Goal: Obtain resource: Download file/media

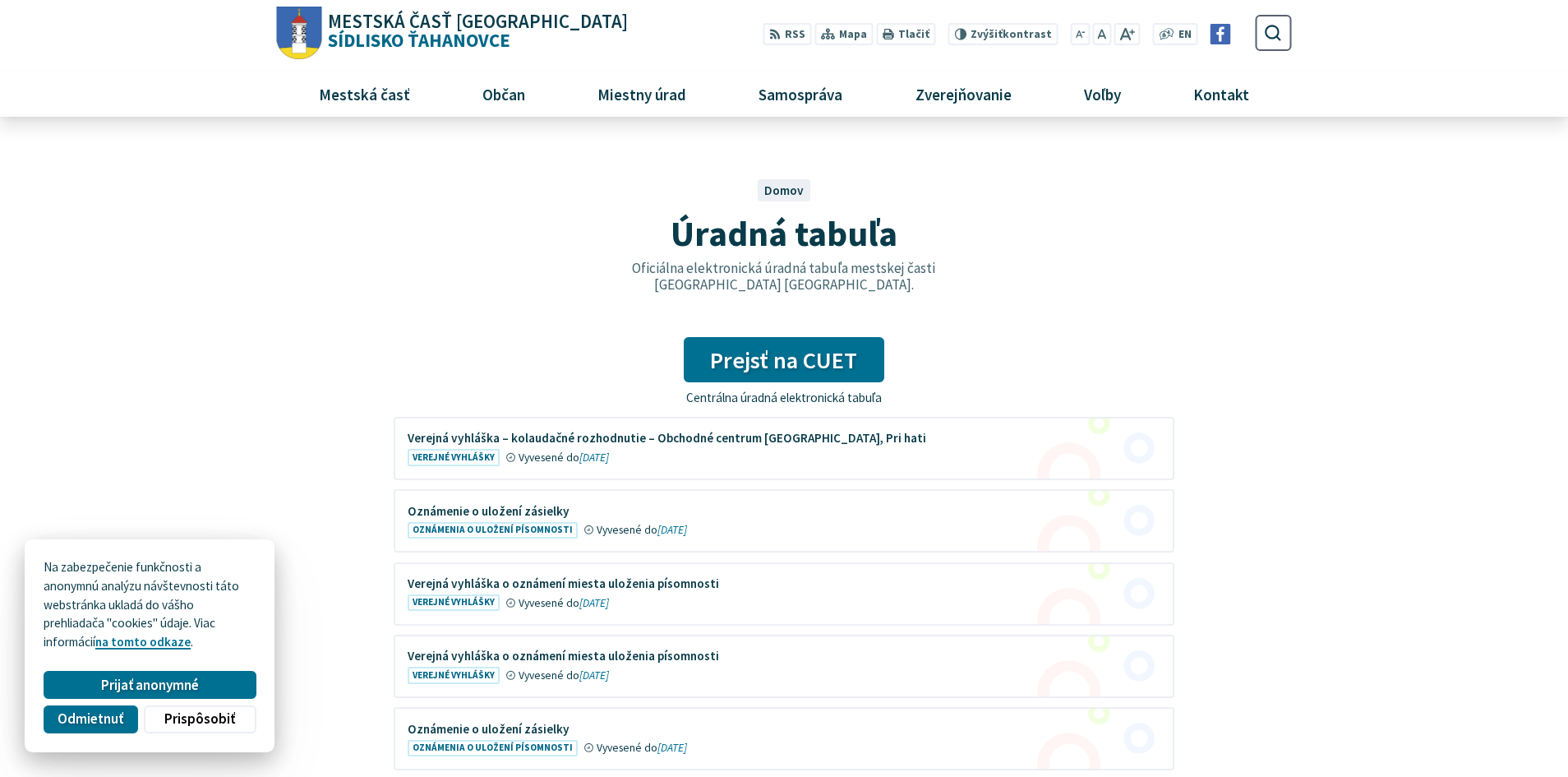
click at [450, 450] on figure at bounding box center [784, 448] width 778 height 60
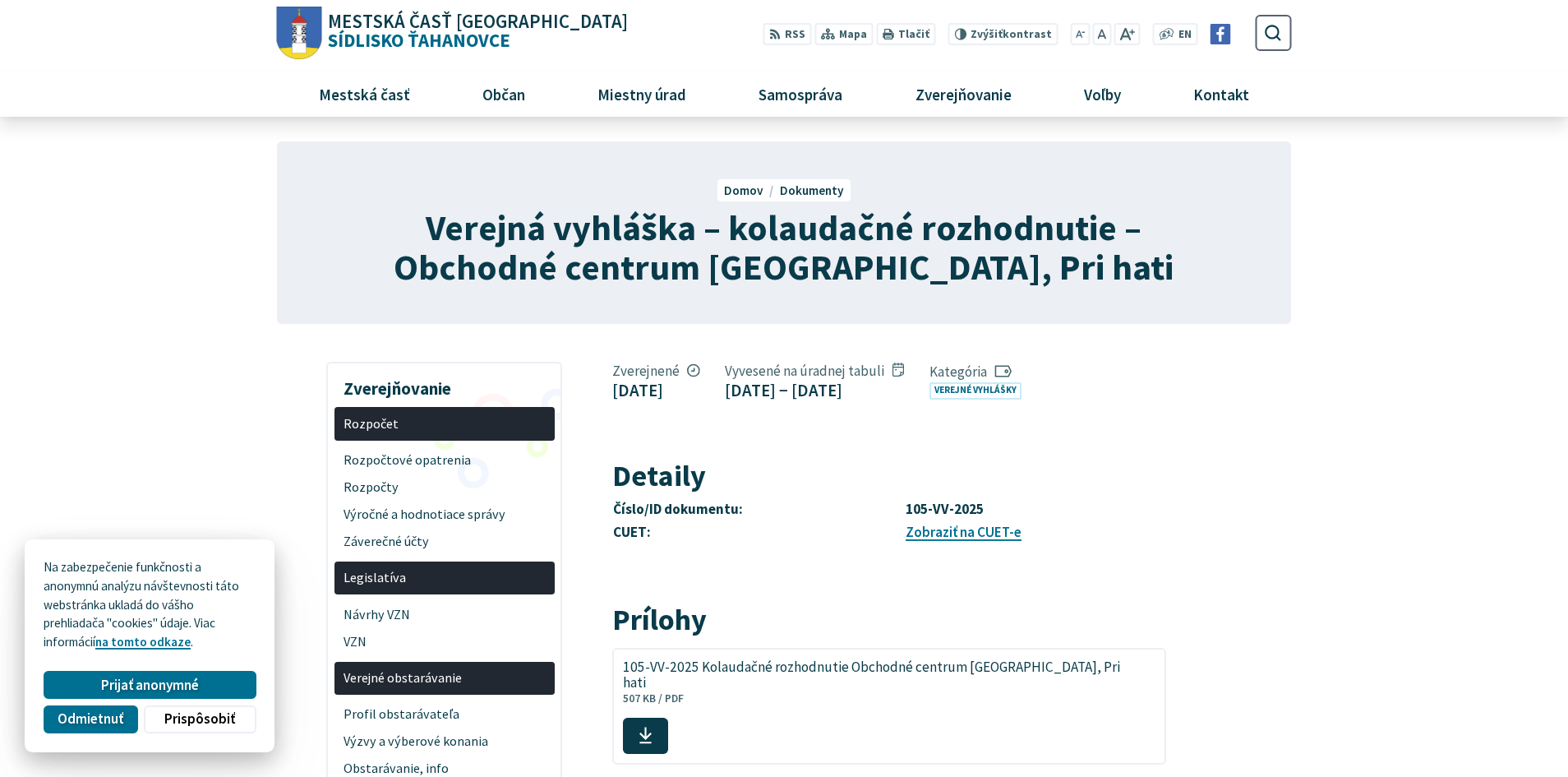
drag, startPoint x: 225, startPoint y: 687, endPoint x: 265, endPoint y: 658, distance: 49.4
click at [227, 686] on button "Prijať anonymné" at bounding box center [149, 684] width 212 height 28
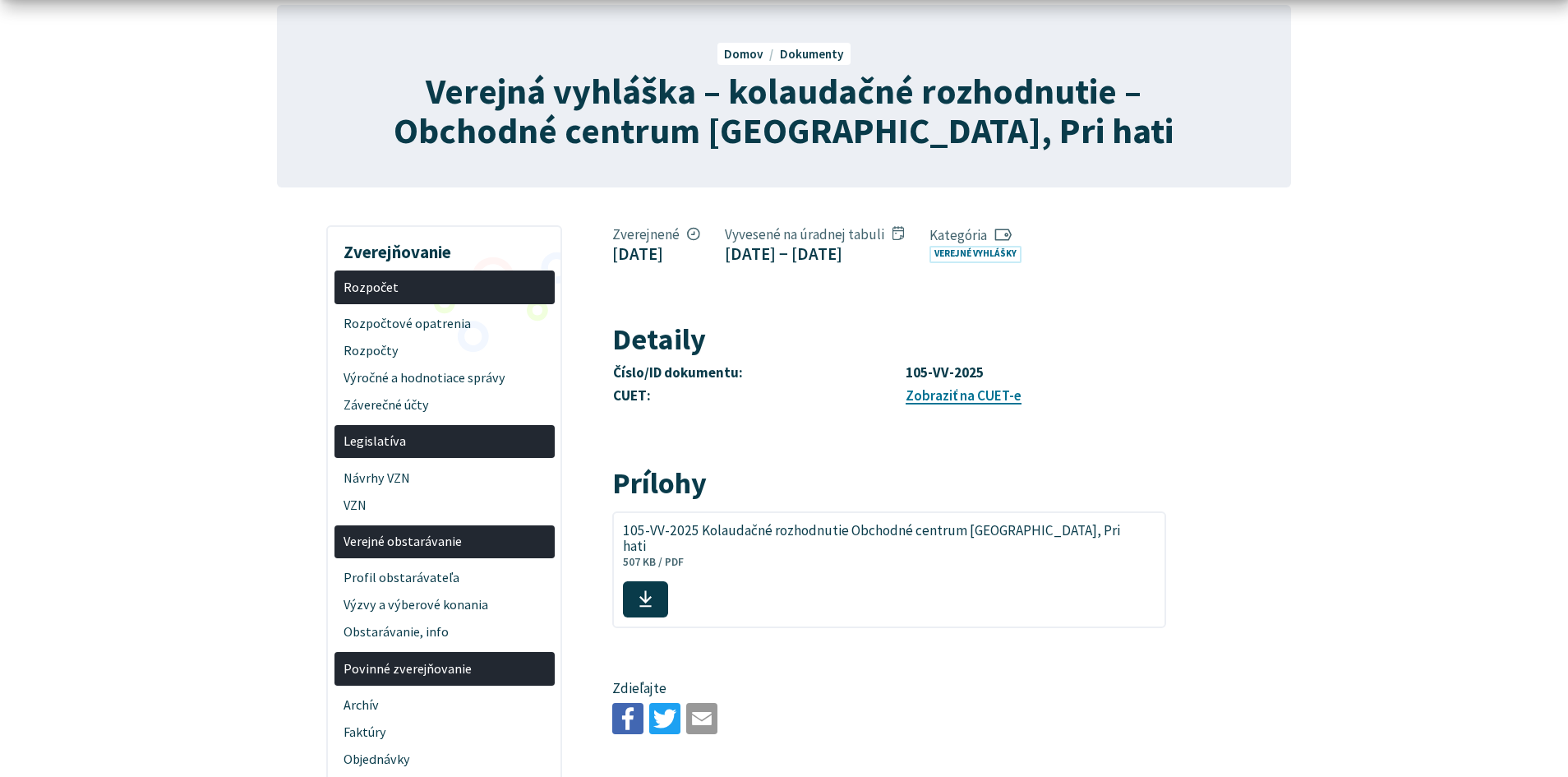
scroll to position [165, 0]
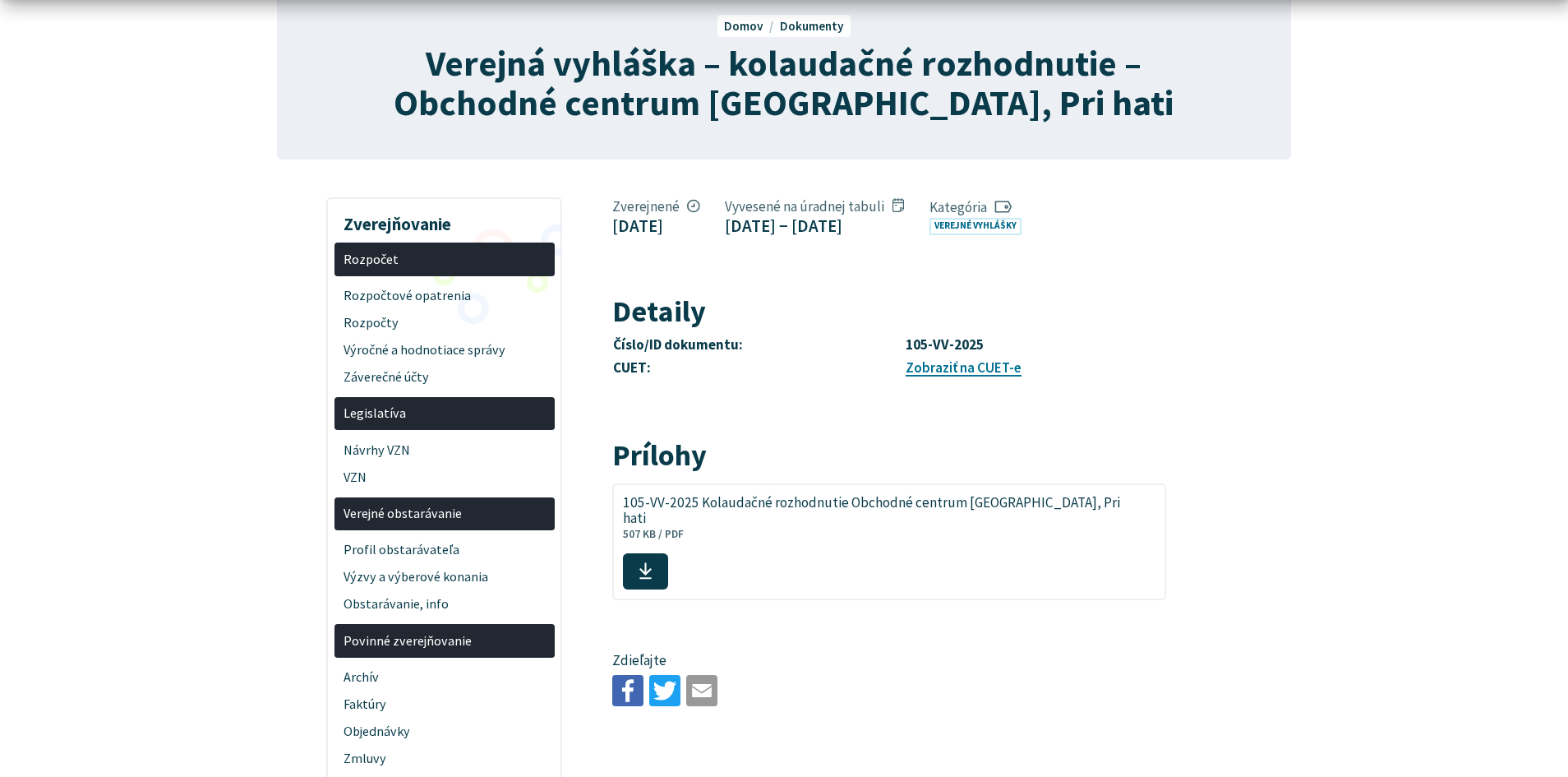
click at [653, 561] on icon at bounding box center [645, 570] width 14 height 19
click at [765, 526] on span "105-VV-2025 Kolaudačné rozhodnutie Obchodné centrum Košice, Pri hati" at bounding box center [879, 510] width 514 height 31
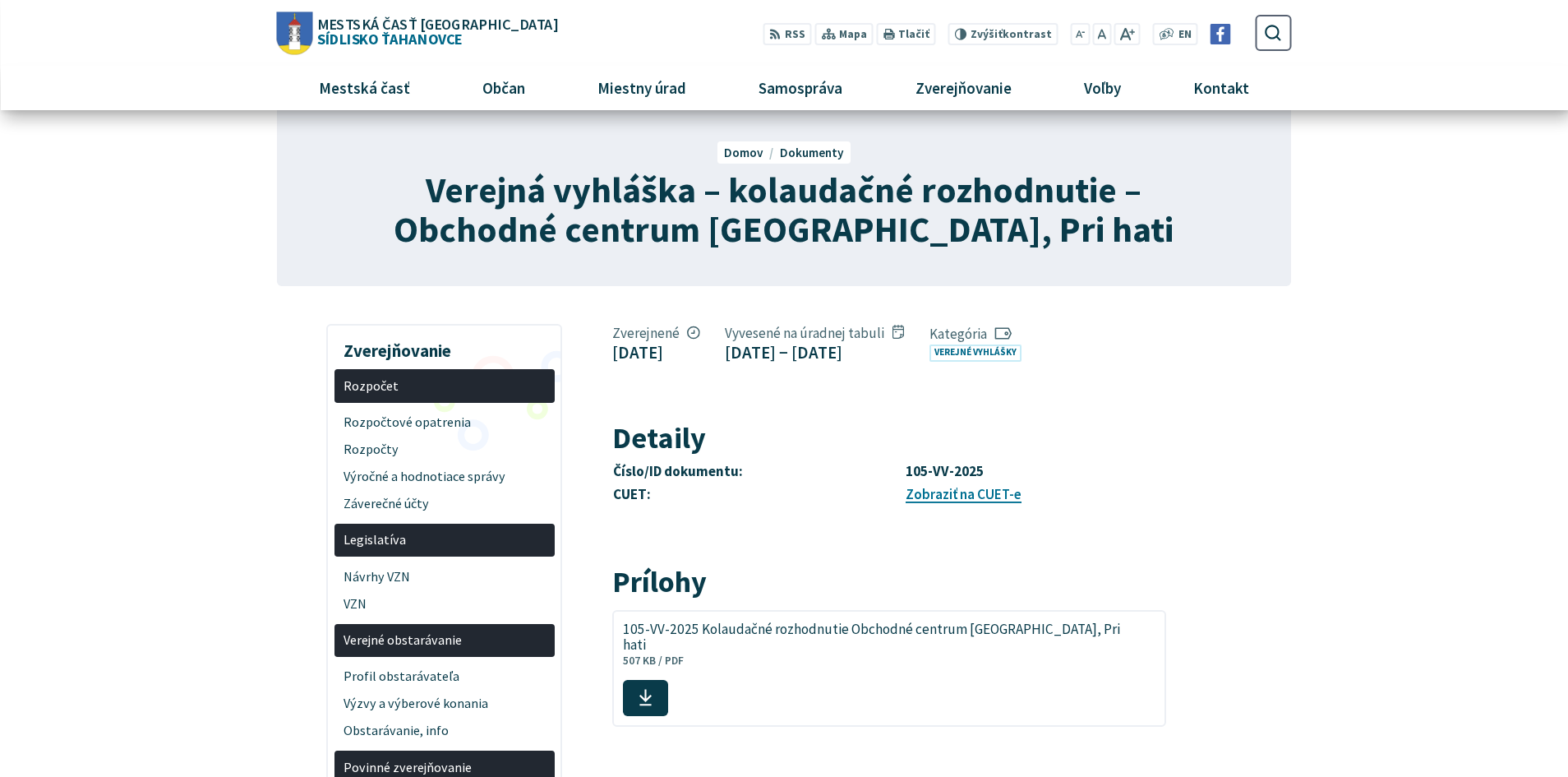
scroll to position [0, 0]
